Goal: Task Accomplishment & Management: Complete application form

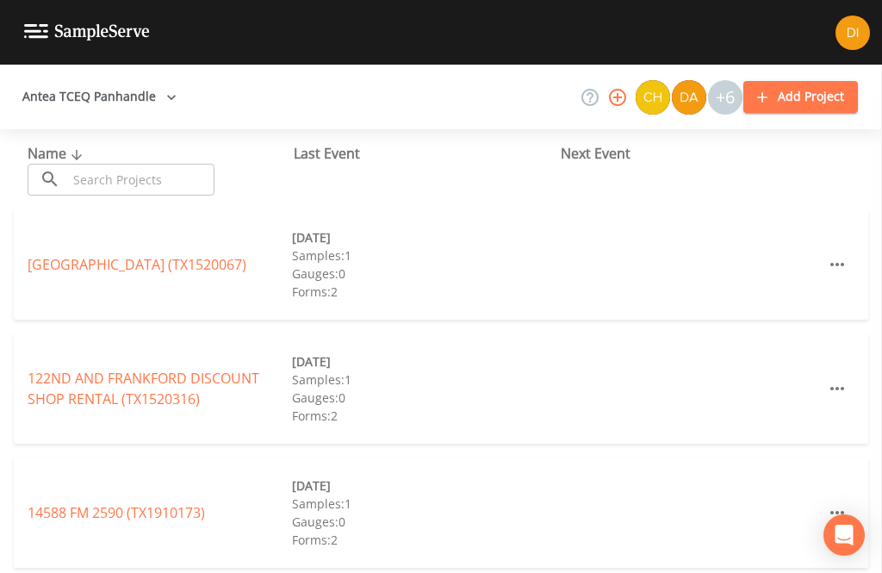
click at [156, 184] on input "text" at bounding box center [140, 180] width 147 height 32
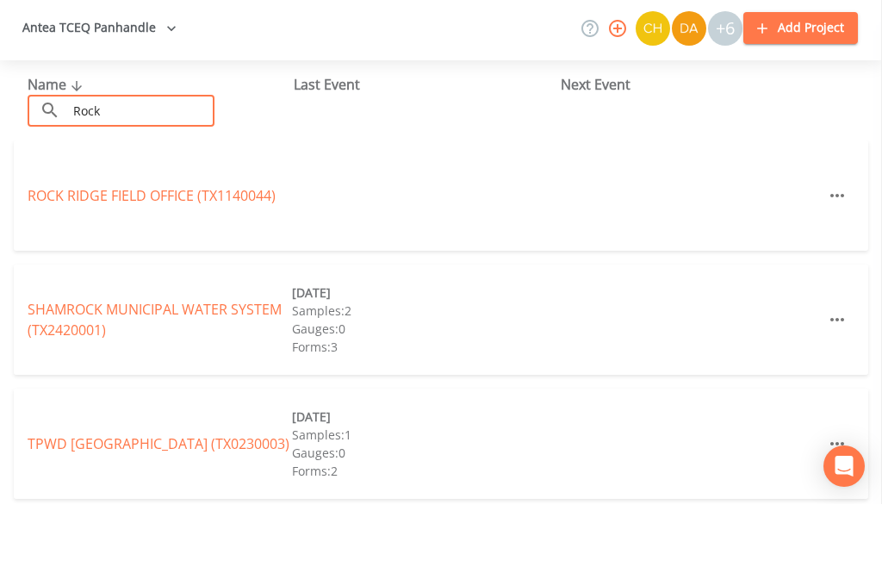
type input "Rock"
click at [63, 255] on link "[GEOGRAPHIC_DATA] (TX1140044)" at bounding box center [152, 264] width 248 height 19
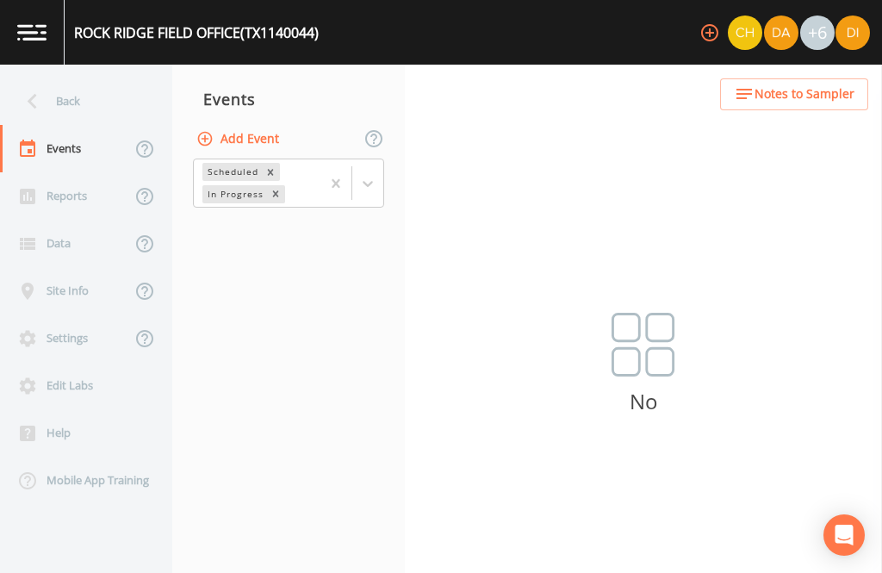
click at [263, 123] on button "Add Event" at bounding box center [239, 139] width 93 height 32
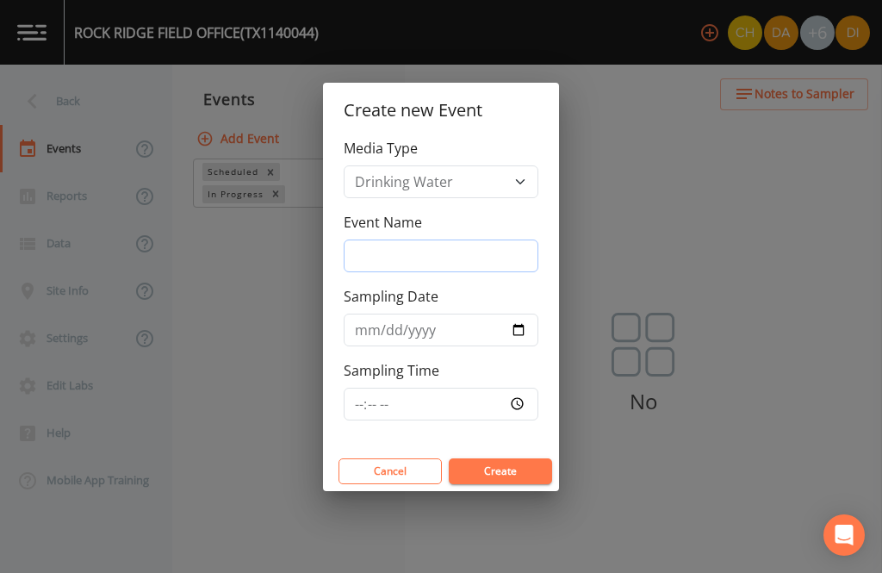
click at [443, 252] on input "Event Name" at bounding box center [441, 255] width 195 height 33
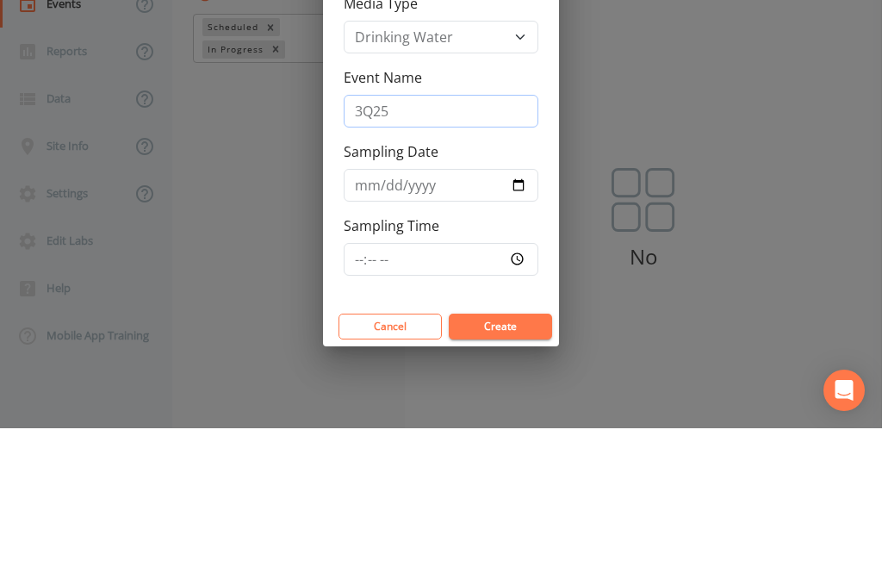
type input "3Q25"
click at [462, 314] on input "Sampling Date" at bounding box center [441, 330] width 195 height 33
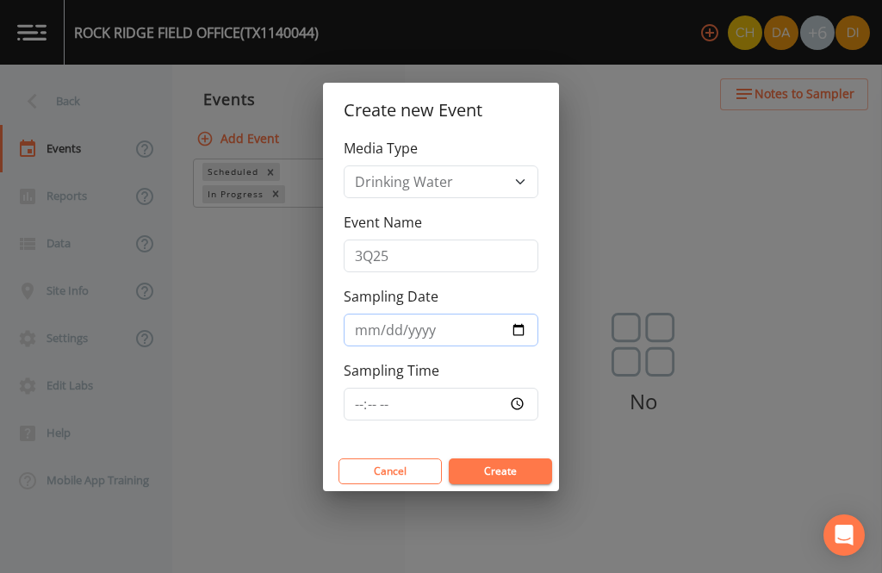
type input "[DATE]"
click at [464, 400] on input "Sampling Time" at bounding box center [441, 404] width 195 height 33
type input "07:15"
click at [531, 461] on button "Create" at bounding box center [500, 471] width 103 height 26
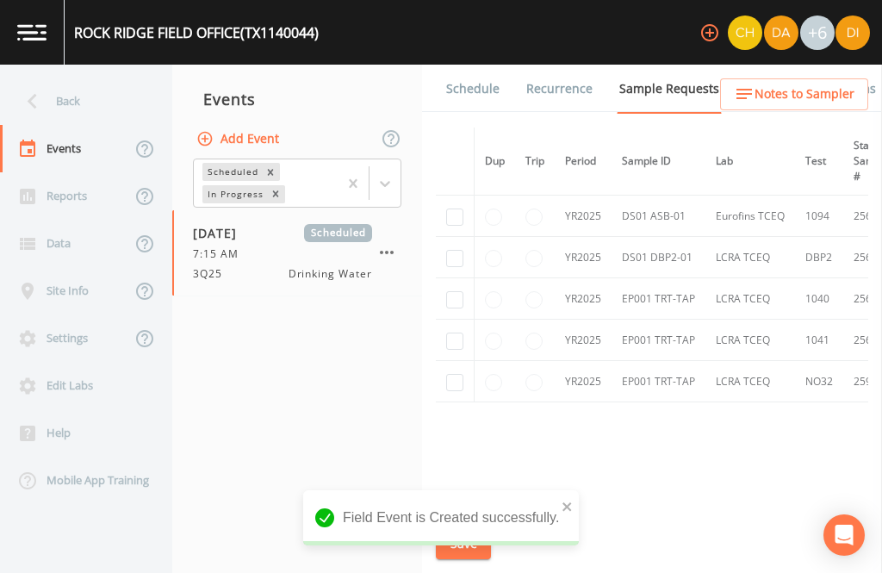
click at [456, 374] on input "checkbox" at bounding box center [454, 382] width 17 height 17
checkbox input "true"
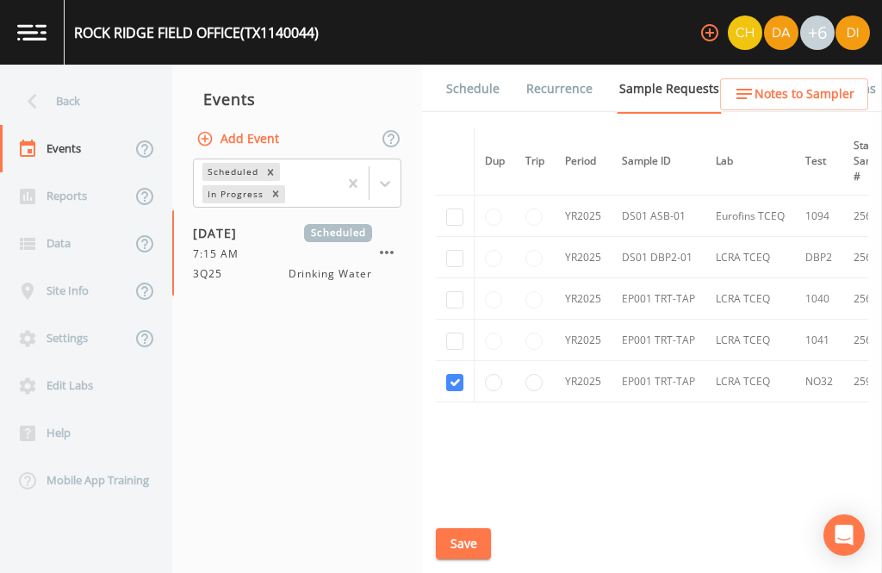
click at [450, 250] on input "checkbox" at bounding box center [454, 258] width 17 height 17
checkbox input "true"
click at [456, 208] on input "checkbox" at bounding box center [454, 216] width 17 height 17
checkbox input "true"
click at [462, 560] on button "Save" at bounding box center [463, 544] width 55 height 32
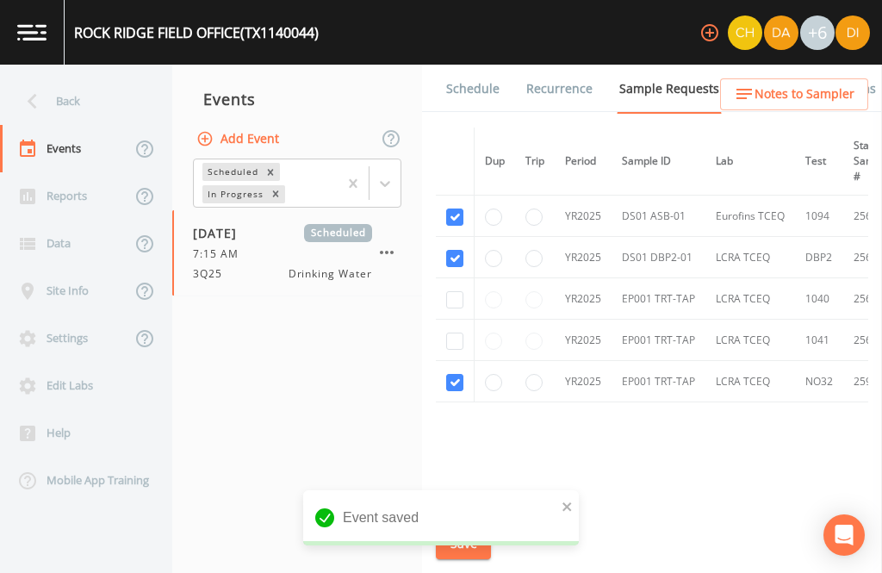
click at [482, 86] on link "Schedule" at bounding box center [473, 89] width 59 height 48
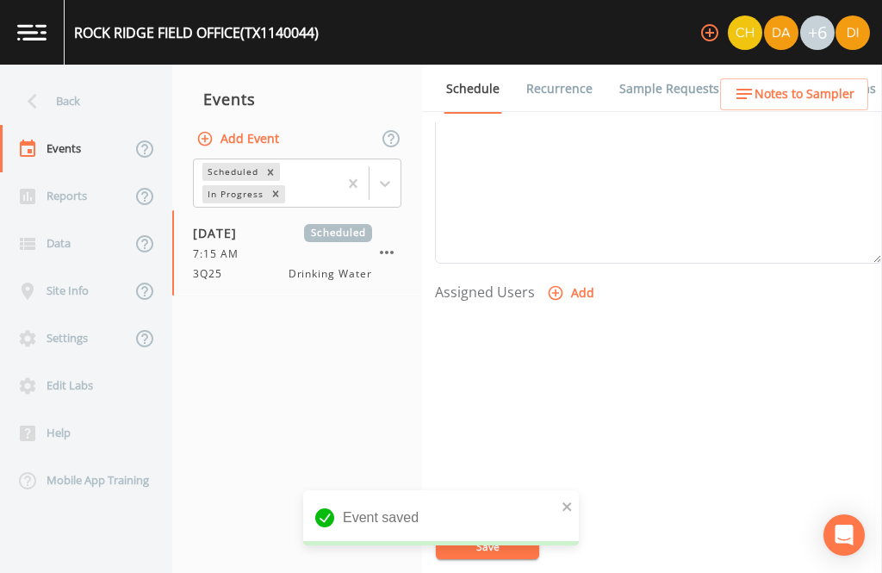
click at [574, 289] on button "Add" at bounding box center [572, 293] width 58 height 32
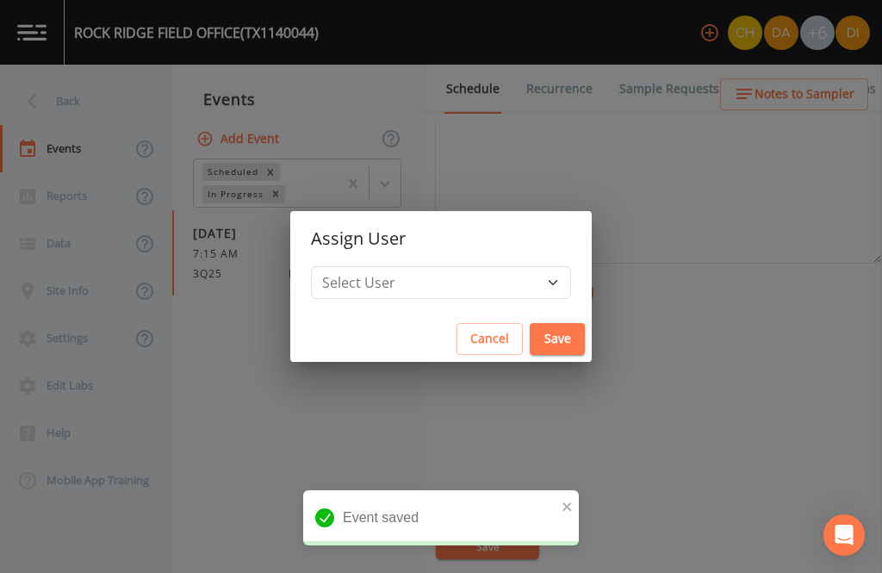
scroll to position [587, 0]
click at [492, 299] on select "Select User [PERSON_NAME] [PERSON_NAME] [PERSON_NAME] [PERSON_NAME] [PERSON_NAM…" at bounding box center [441, 282] width 260 height 33
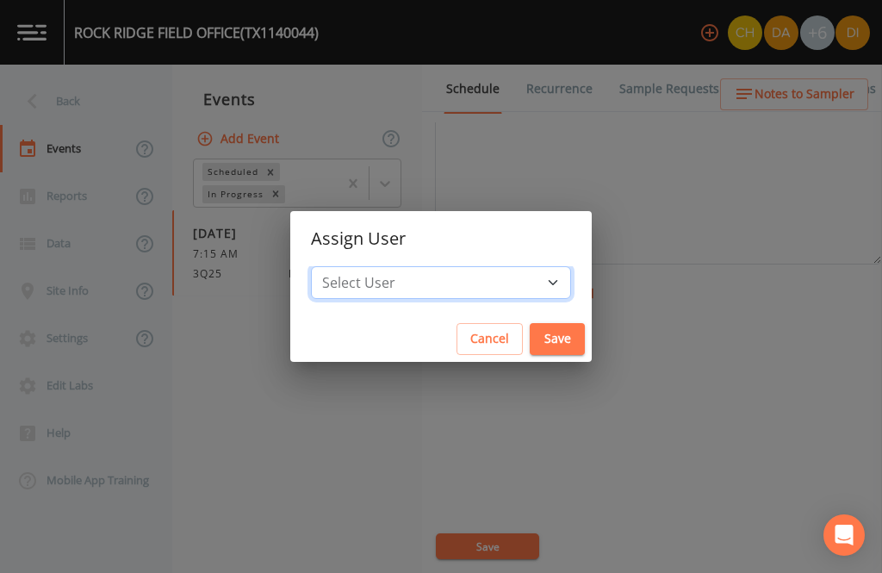
select select "344ec927-06d4-4db1-b173-80838cd52a46"
click at [530, 355] on button "Save" at bounding box center [557, 339] width 55 height 32
select select
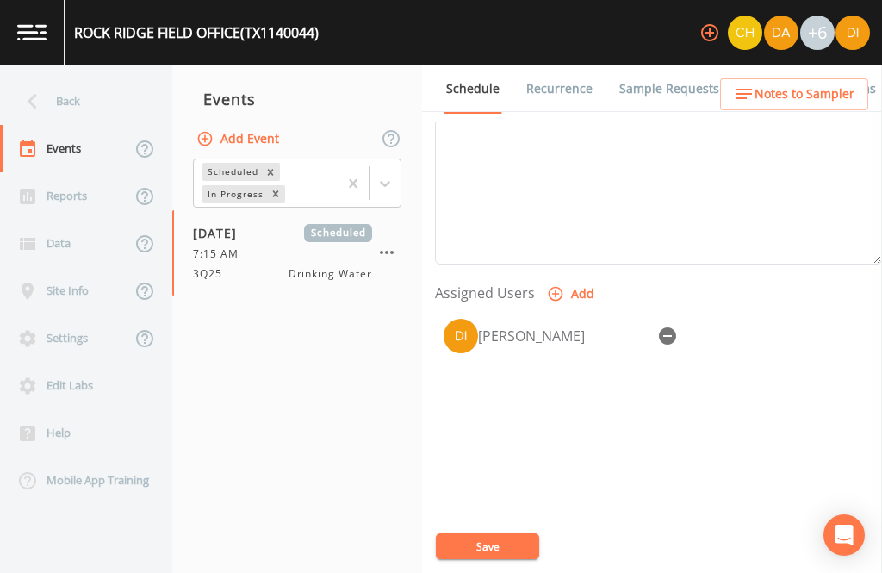
click at [502, 559] on button "Save" at bounding box center [487, 546] width 103 height 26
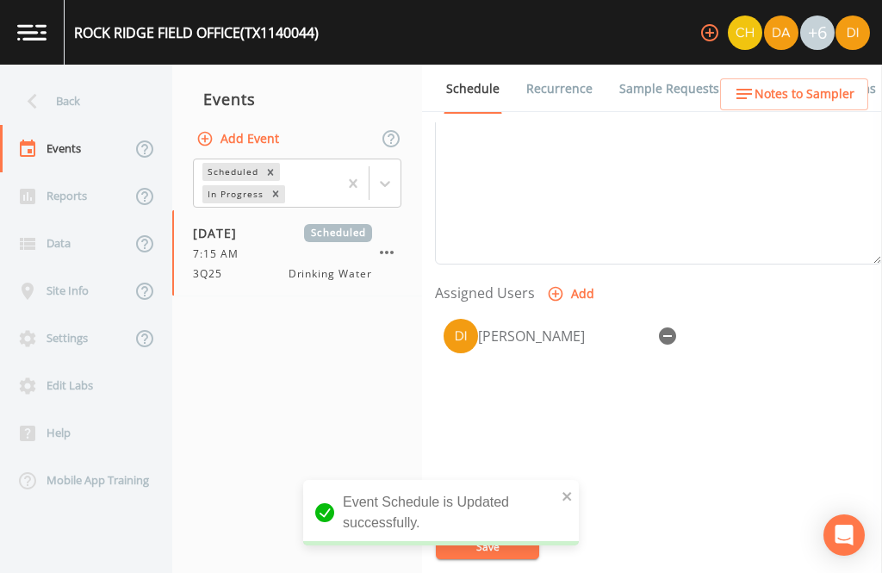
click at [84, 88] on div "Back" at bounding box center [77, 101] width 155 height 47
